Goal: Information Seeking & Learning: Learn about a topic

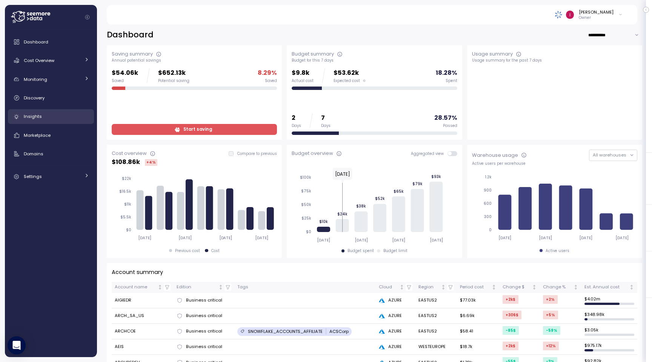
click at [37, 114] on span "Insights" at bounding box center [33, 116] width 18 height 6
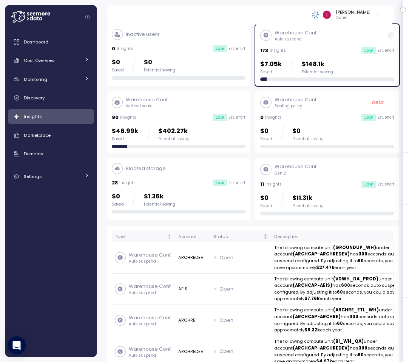
scroll to position [163, 0]
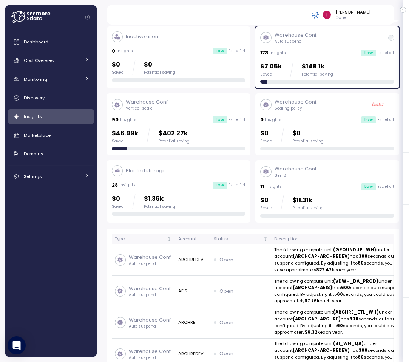
click at [190, 122] on div "90 Insights Low Est. effort" at bounding box center [179, 120] width 134 height 8
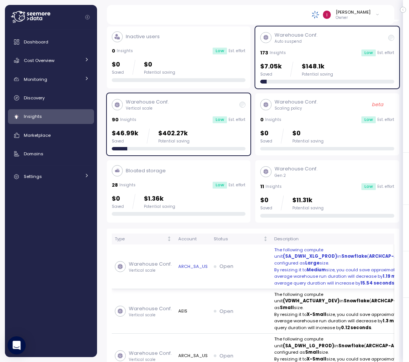
click at [148, 265] on div "Warehouse Conf. Vertical scale" at bounding box center [143, 266] width 57 height 17
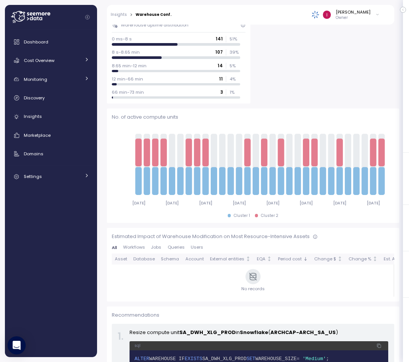
scroll to position [386, 0]
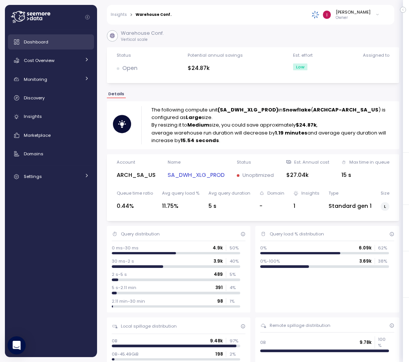
click at [42, 41] on span "Dashboard" at bounding box center [36, 42] width 25 height 6
